Goal: Task Accomplishment & Management: Manage account settings

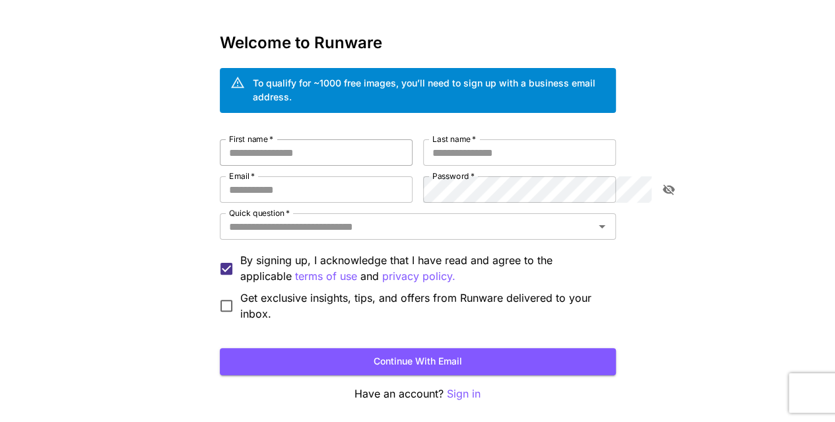
scroll to position [74, 0]
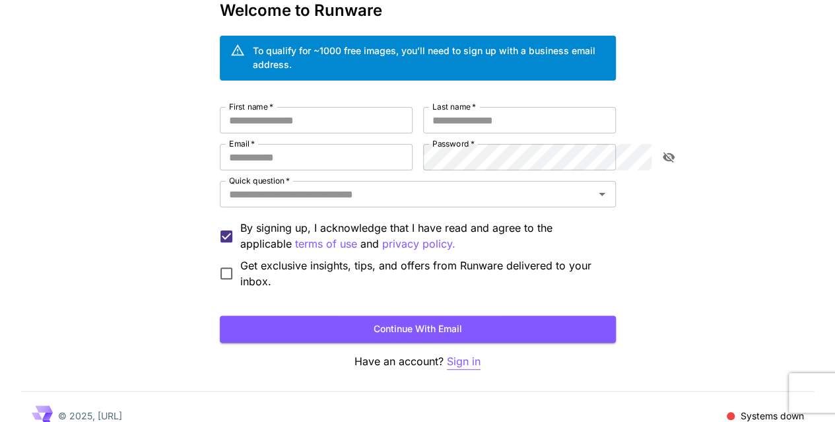
click at [463, 353] on p "Sign in" at bounding box center [464, 361] width 34 height 17
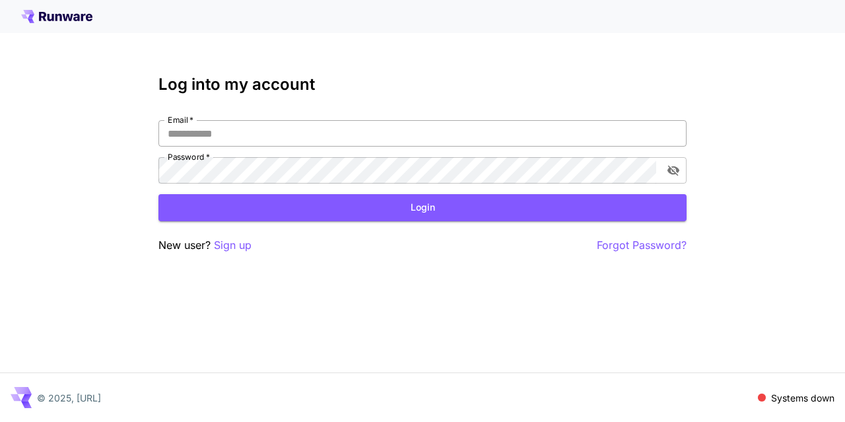
click at [209, 129] on input "Email   *" at bounding box center [422, 133] width 528 height 26
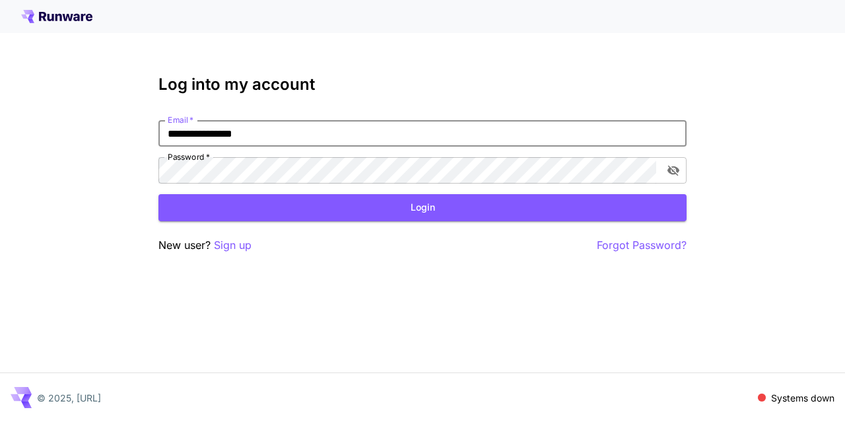
type input "**********"
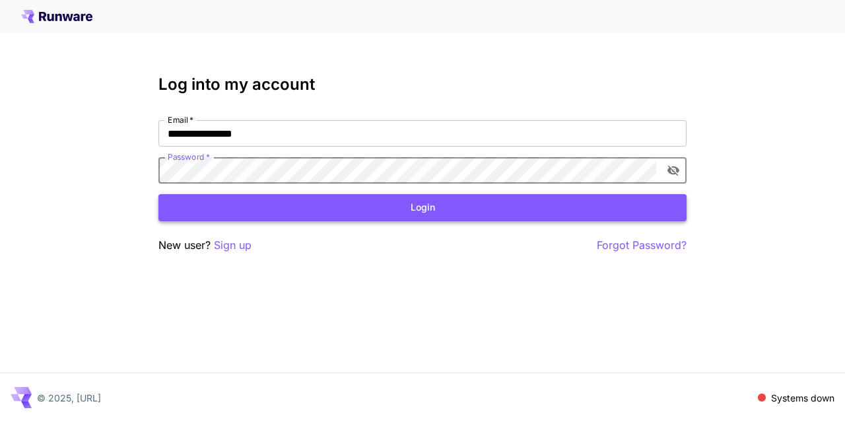
click at [420, 197] on button "Login" at bounding box center [422, 207] width 528 height 27
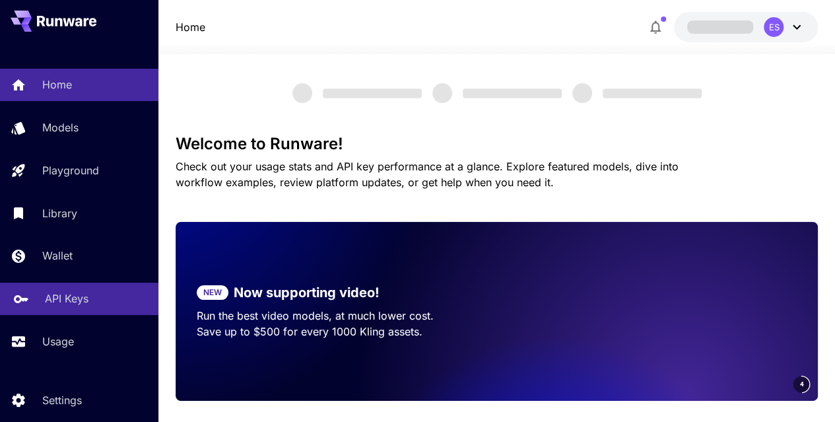
click at [67, 304] on p "API Keys" at bounding box center [67, 299] width 44 height 16
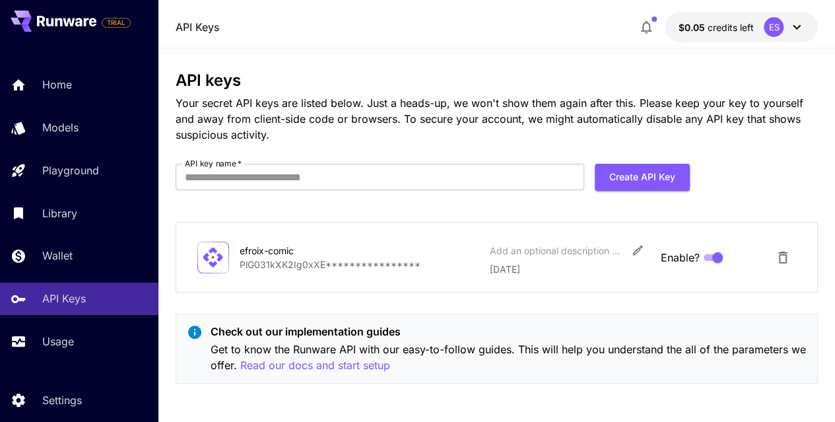
scroll to position [11, 0]
